Goal: Information Seeking & Learning: Learn about a topic

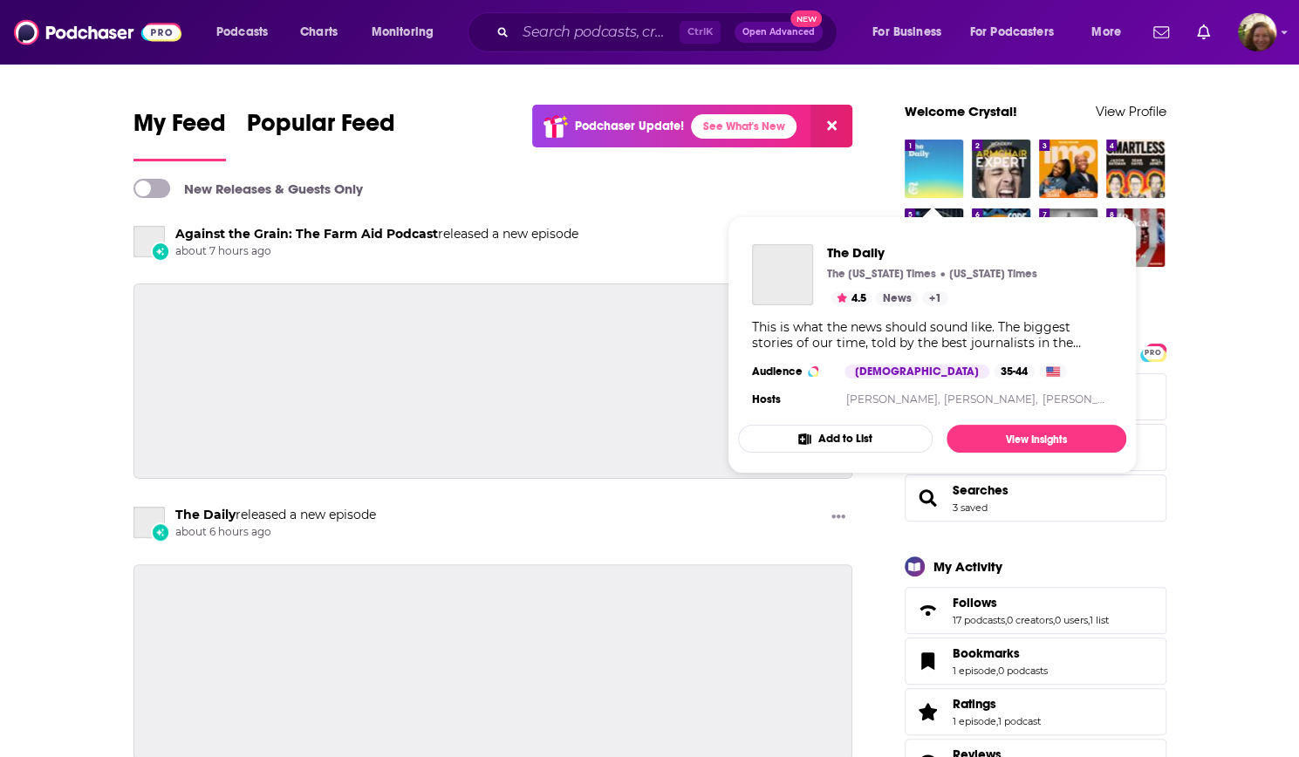
click at [930, 155] on img "The Daily" at bounding box center [934, 169] width 58 height 58
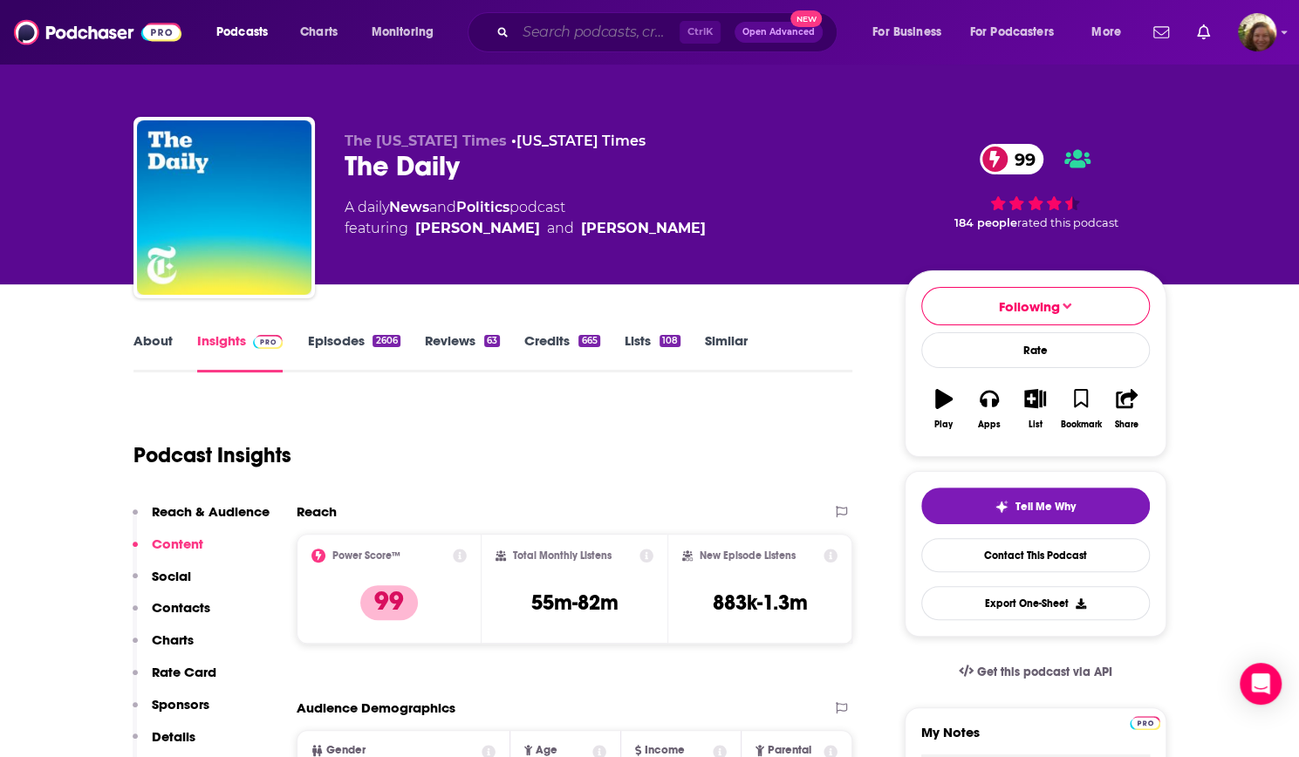
click at [616, 40] on input "Search podcasts, credits, & more..." at bounding box center [598, 32] width 164 height 28
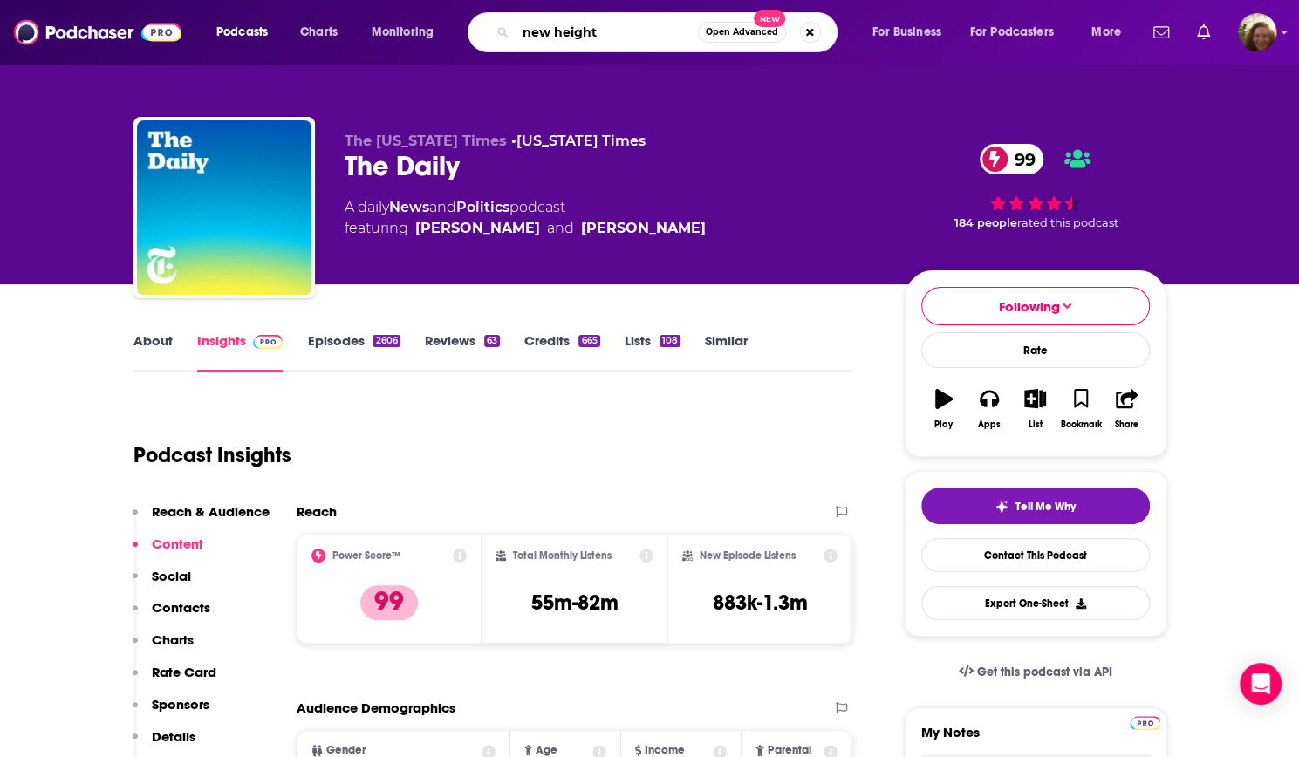
type input "new heights"
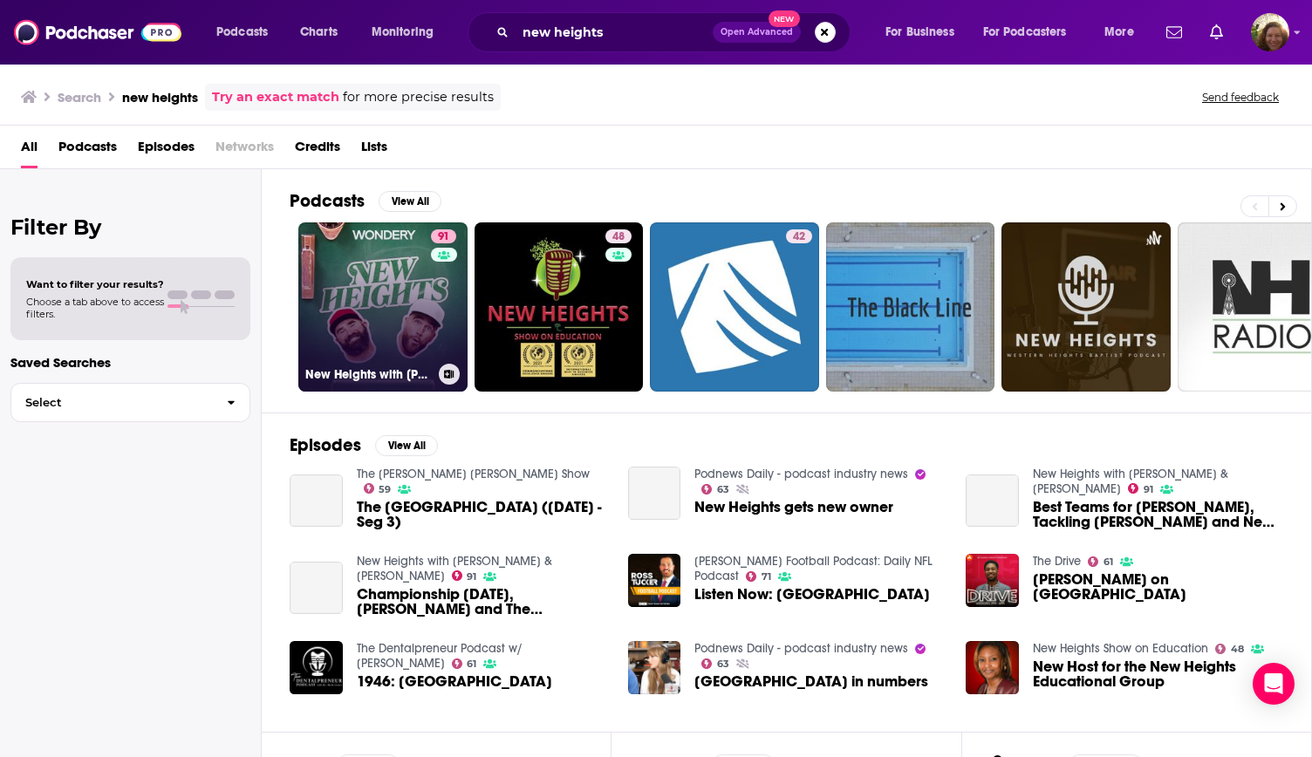
click at [375, 278] on link "91 [GEOGRAPHIC_DATA] with [PERSON_NAME] & [PERSON_NAME]" at bounding box center [382, 306] width 169 height 169
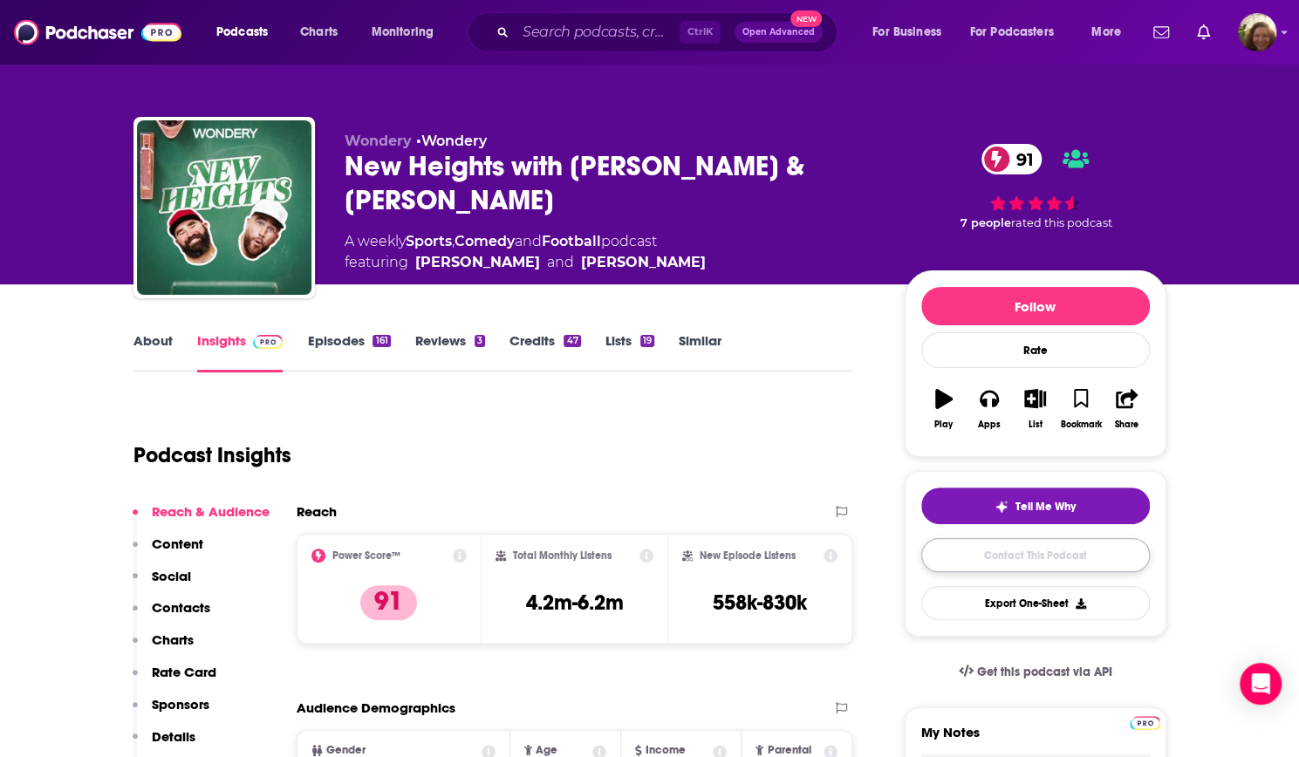
click at [1016, 549] on link "Contact This Podcast" at bounding box center [1035, 555] width 229 height 34
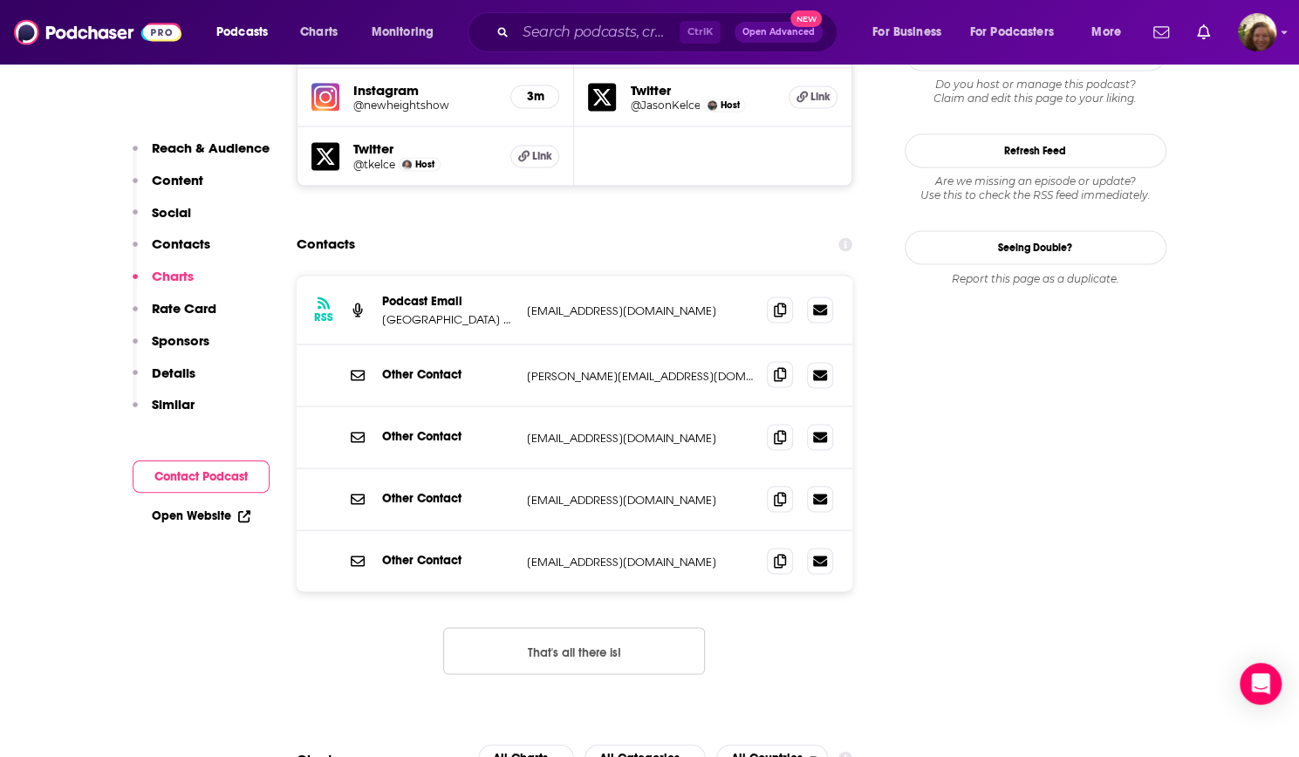
scroll to position [1692, 0]
click at [784, 303] on icon at bounding box center [780, 310] width 12 height 14
click at [614, 25] on input "Search podcasts, credits, & more..." at bounding box center [598, 32] width 164 height 28
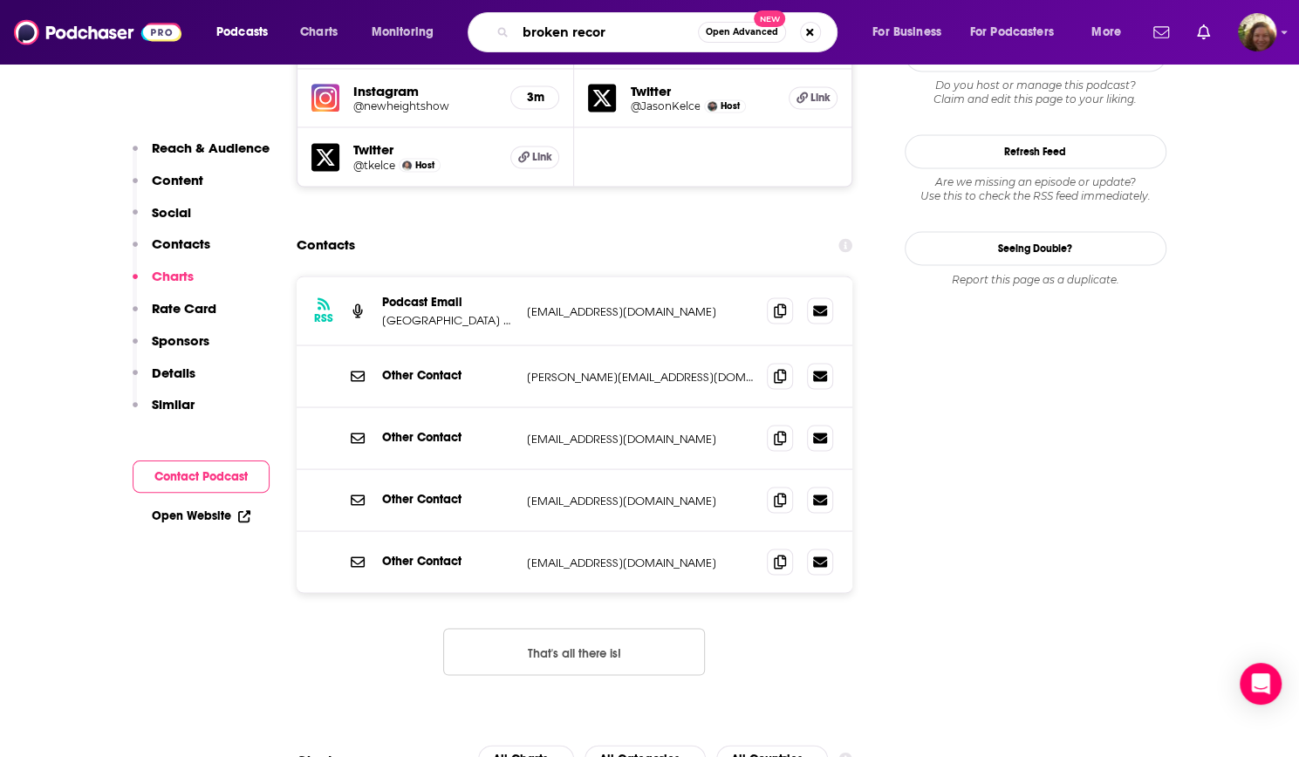
type input "broken record"
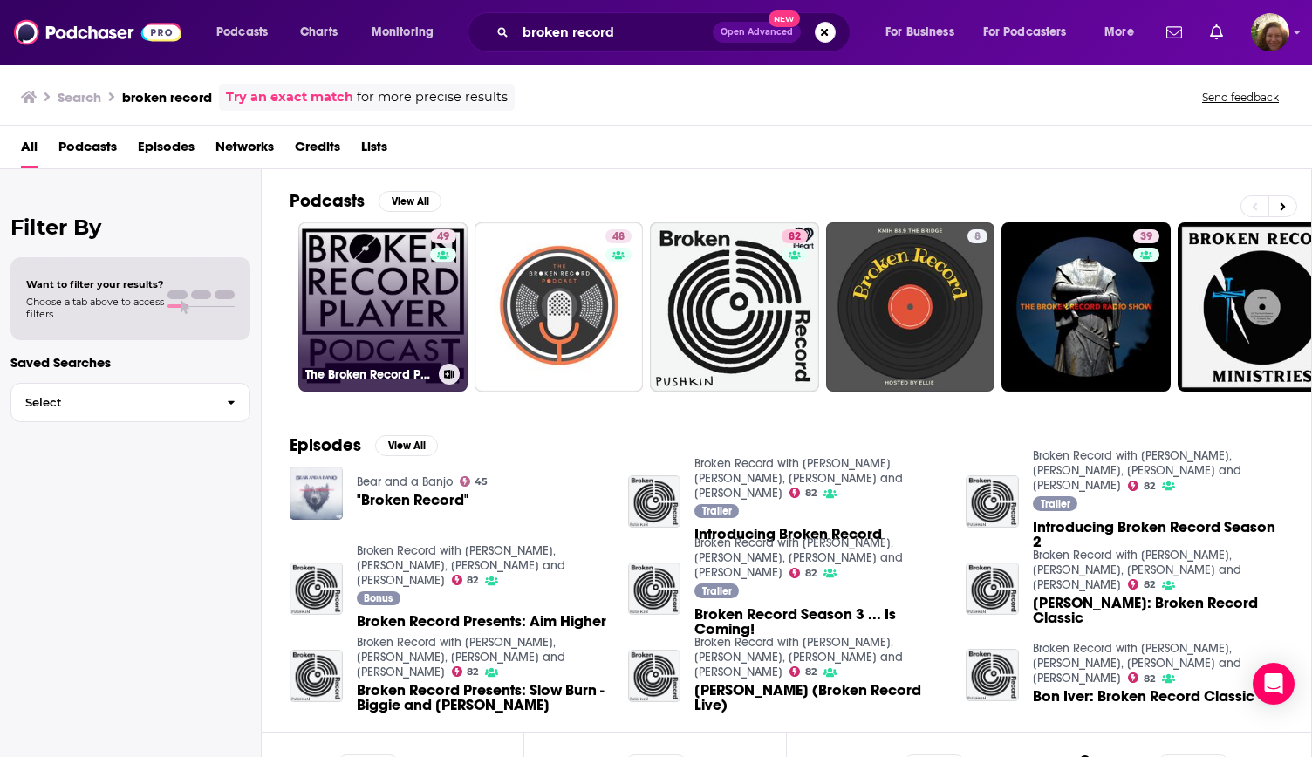
click at [365, 258] on link "49 The Broken Record Player Podcast" at bounding box center [382, 306] width 169 height 169
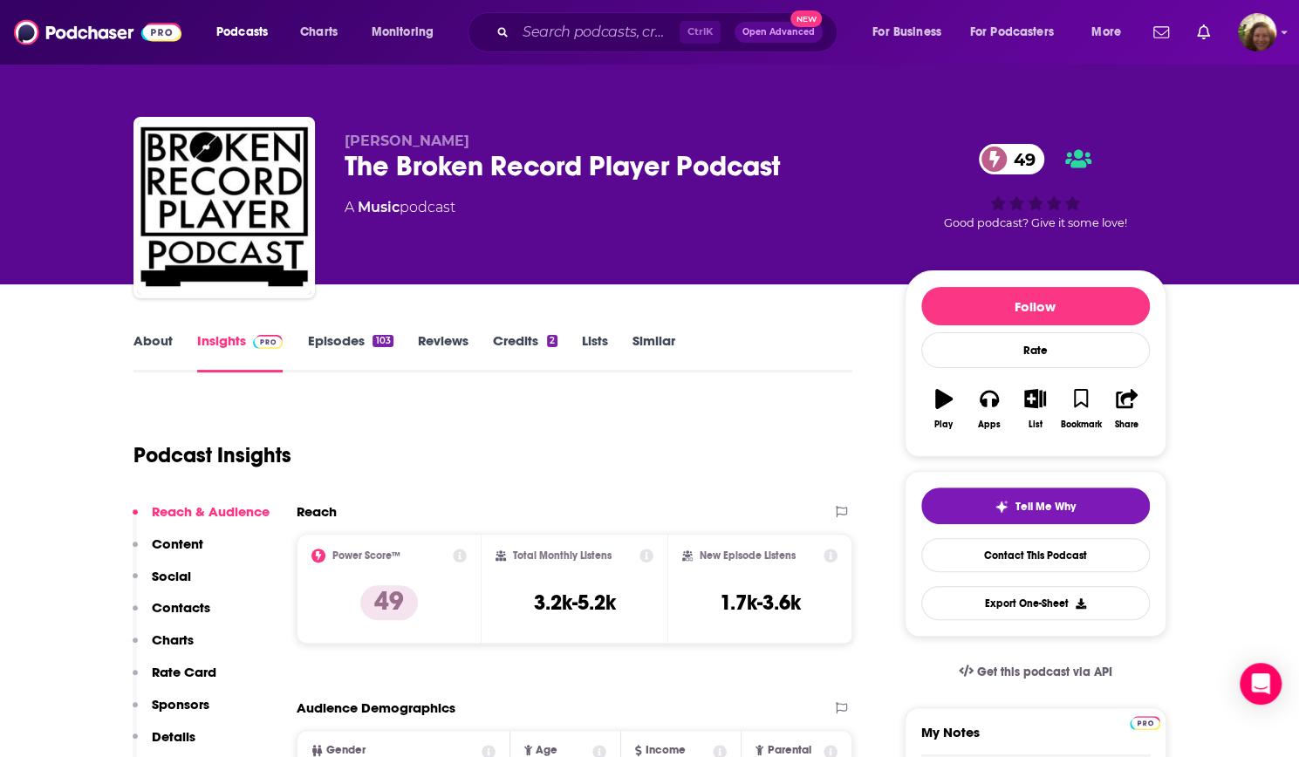
scroll to position [1, 0]
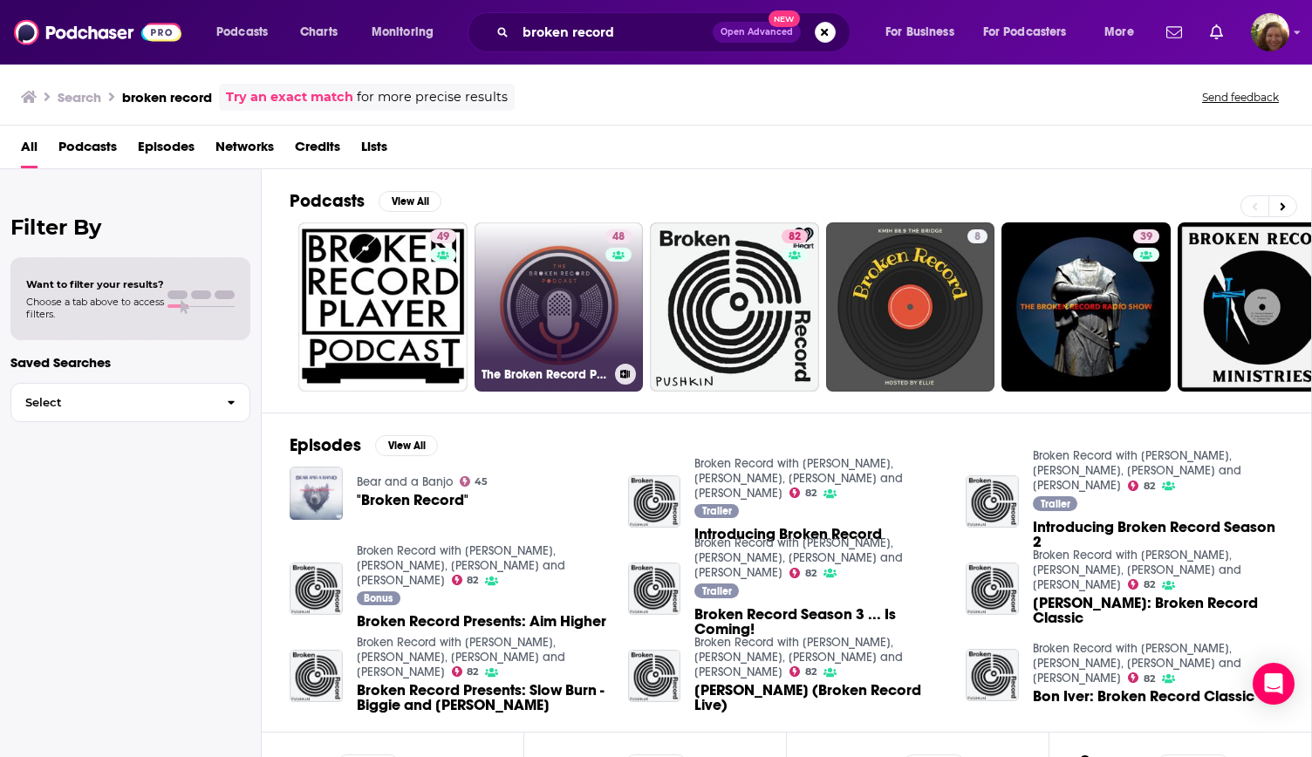
click at [560, 318] on link "48 The Broken Record Podcast" at bounding box center [559, 306] width 169 height 169
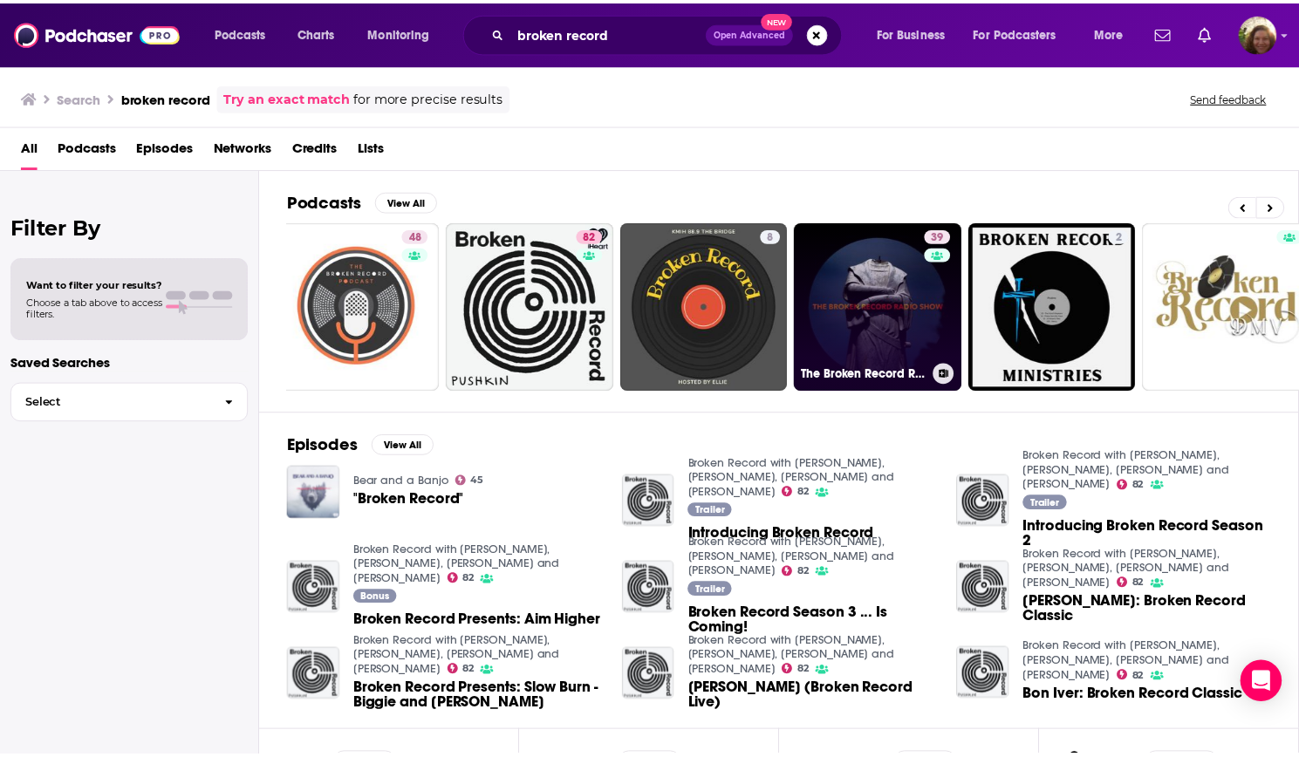
scroll to position [0, 162]
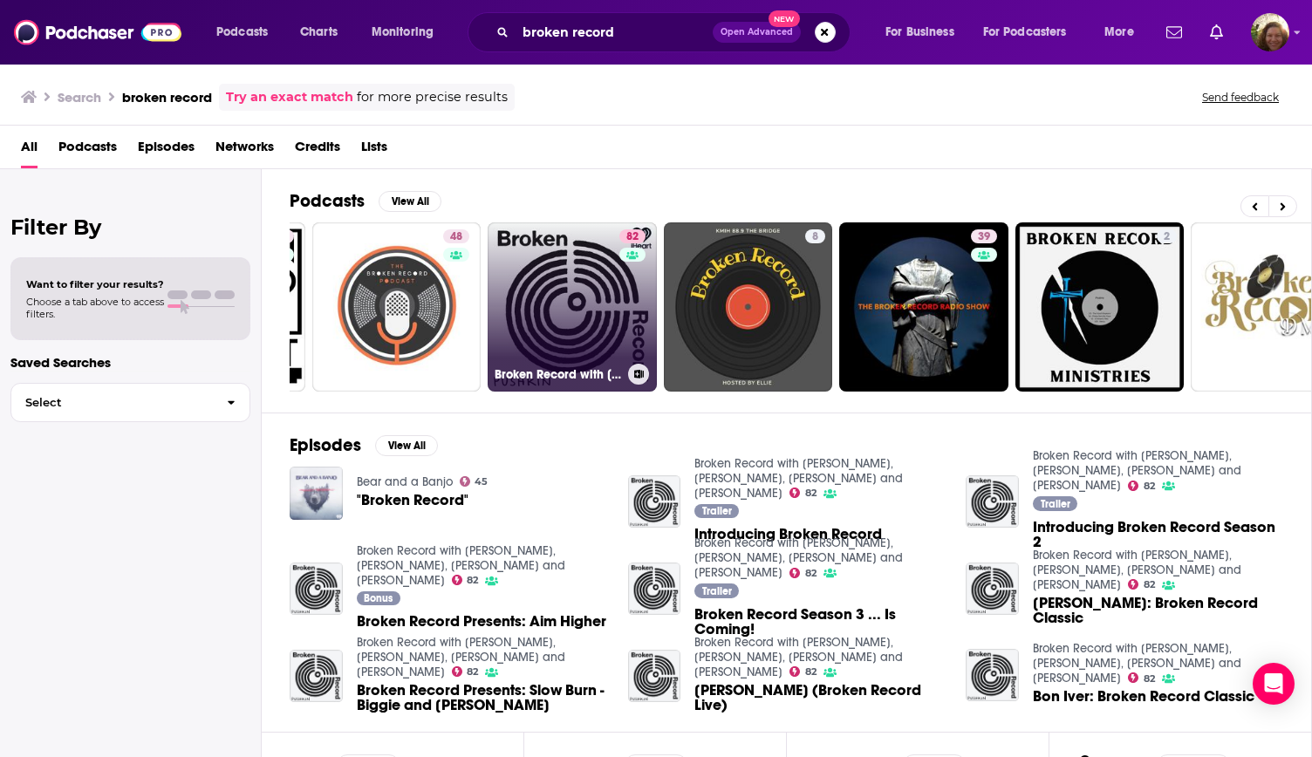
click at [576, 294] on link "82 Broken Record with [PERSON_NAME], [PERSON_NAME], [PERSON_NAME] and [PERSON_N…" at bounding box center [572, 306] width 169 height 169
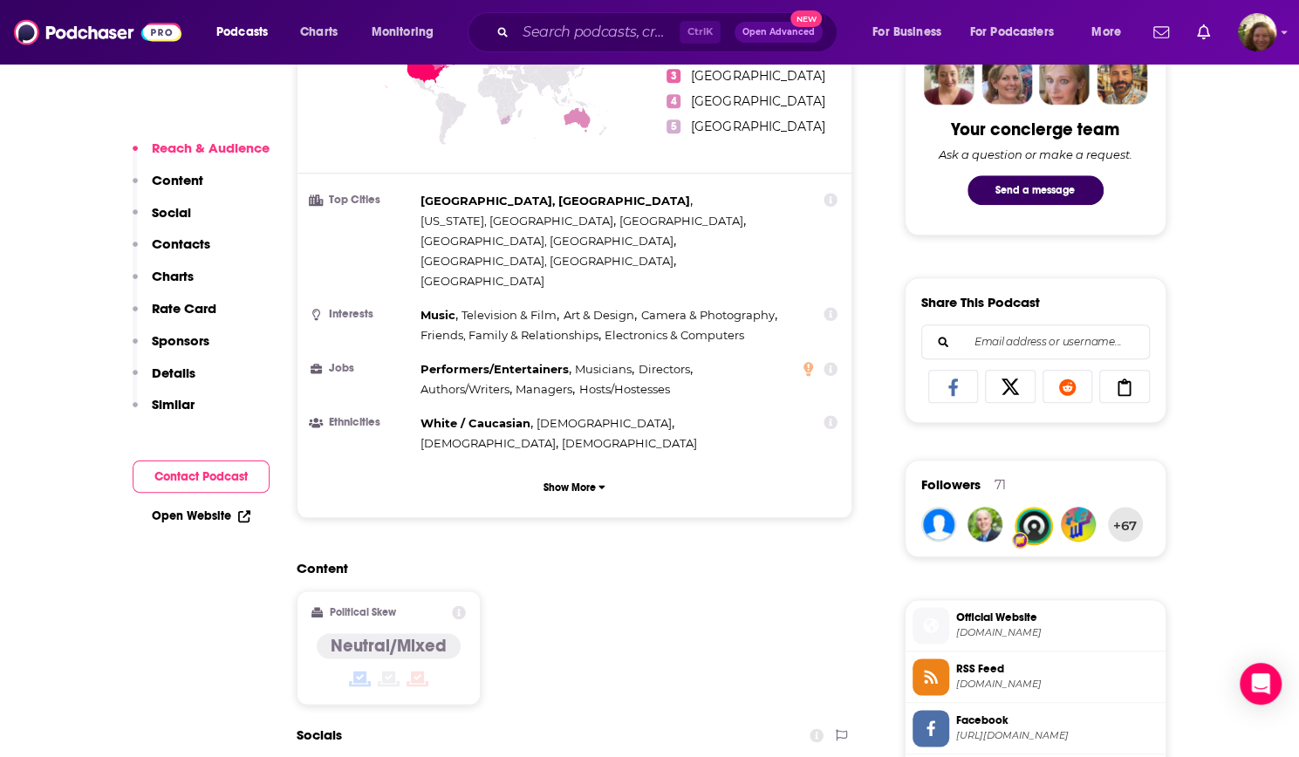
scroll to position [880, 0]
click at [577, 482] on p "Show More" at bounding box center [570, 488] width 52 height 12
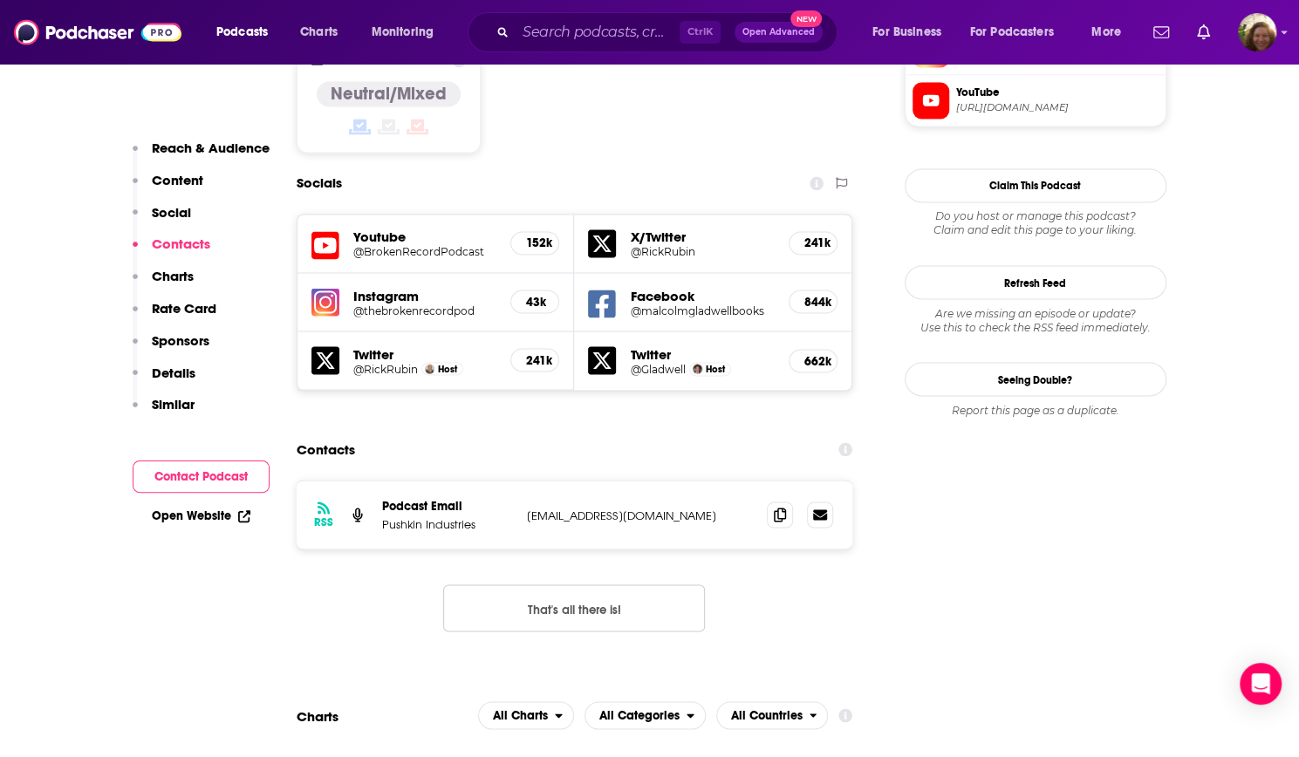
scroll to position [1662, 0]
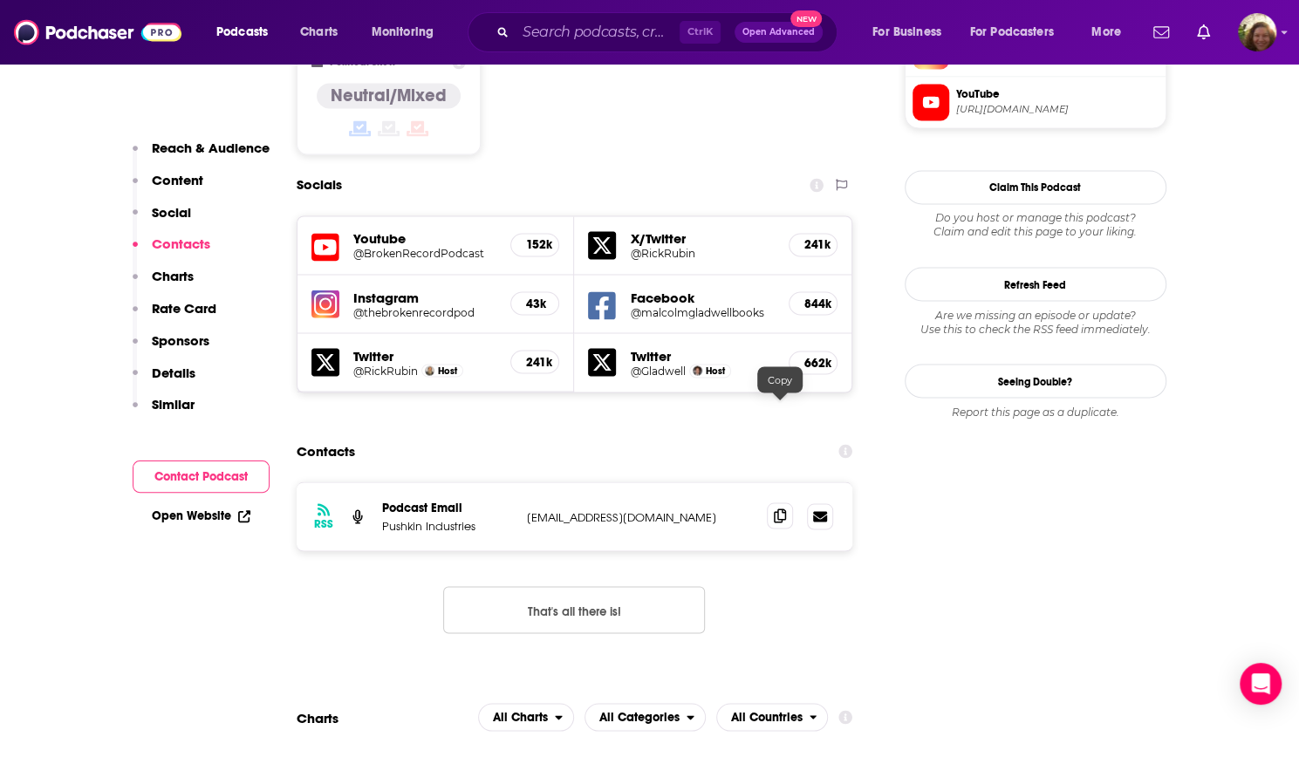
click at [779, 509] on icon at bounding box center [780, 516] width 12 height 14
